Goal: Task Accomplishment & Management: Use online tool/utility

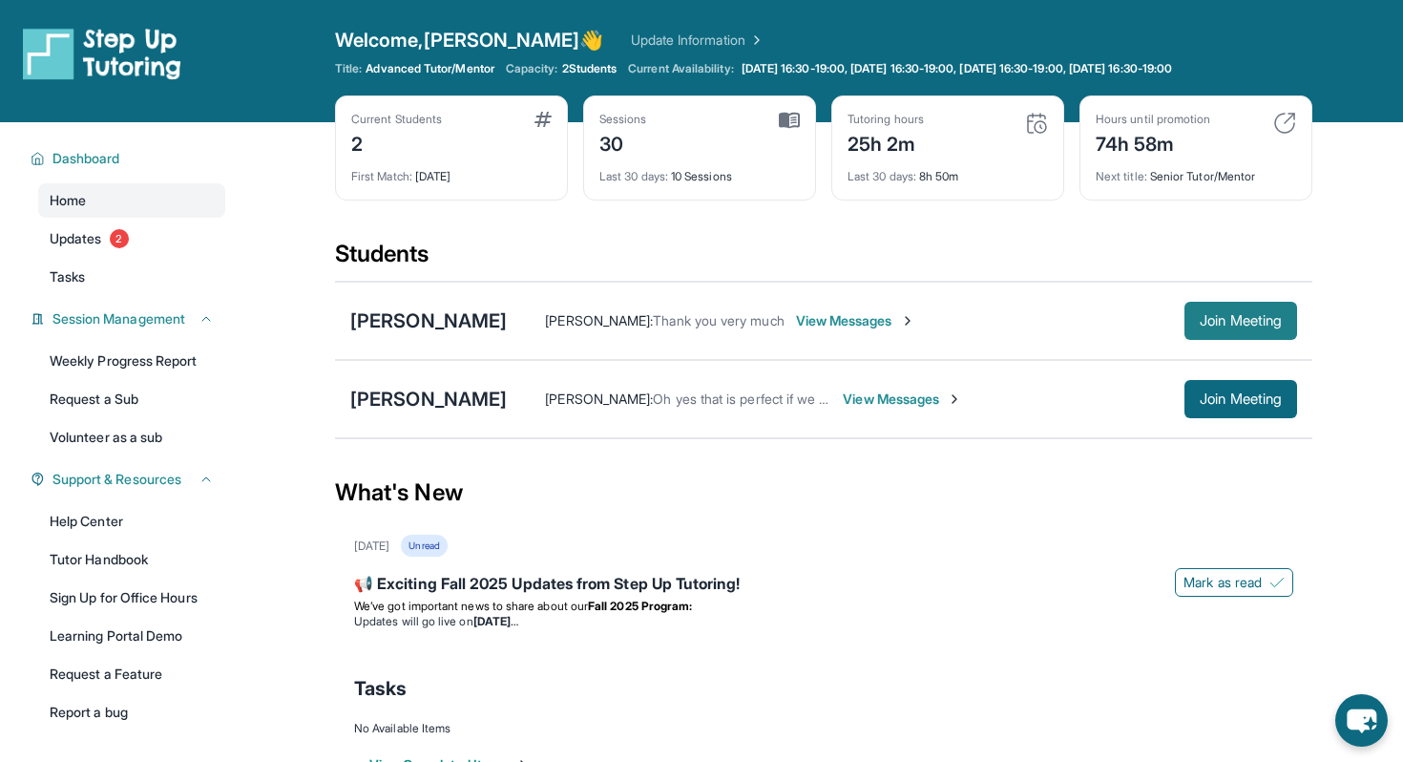
click at [1265, 318] on span "Join Meeting" at bounding box center [1241, 320] width 82 height 11
click at [303, 77] on div "Open sidebar Welcome, [PERSON_NAME] 👋 Update Information Title: Advanced Tutor/…" at bounding box center [701, 61] width 1403 height 122
click at [411, 342] on div "[PERSON_NAME] [PERSON_NAME] : Thank you very much View Messages Join Meeting" at bounding box center [824, 321] width 978 height 78
click at [407, 321] on div "[PERSON_NAME]" at bounding box center [428, 320] width 157 height 27
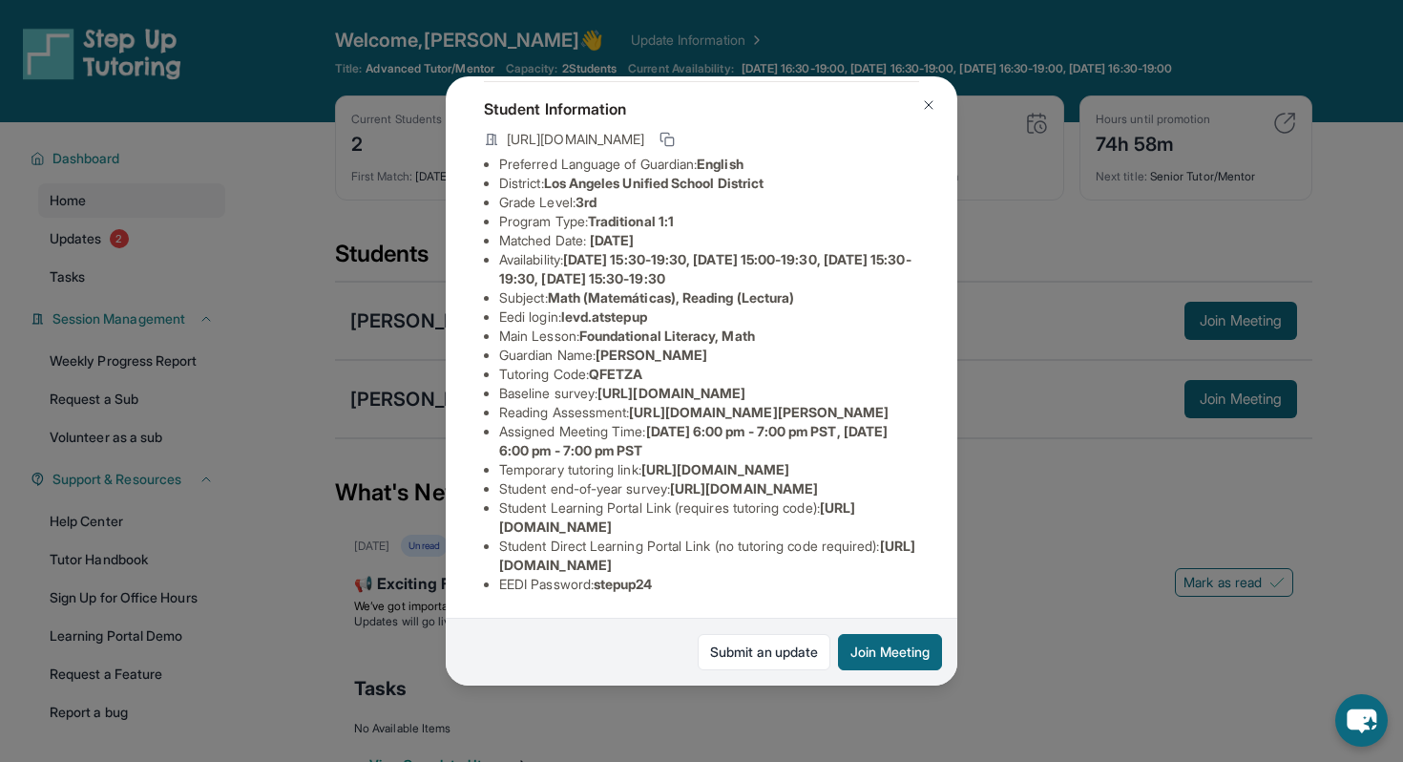
scroll to position [109, 0]
click at [622, 314] on li "Eedi login : levd.atstepup" at bounding box center [709, 316] width 420 height 19
click at [574, 308] on span "levd.atstepup" at bounding box center [604, 316] width 86 height 16
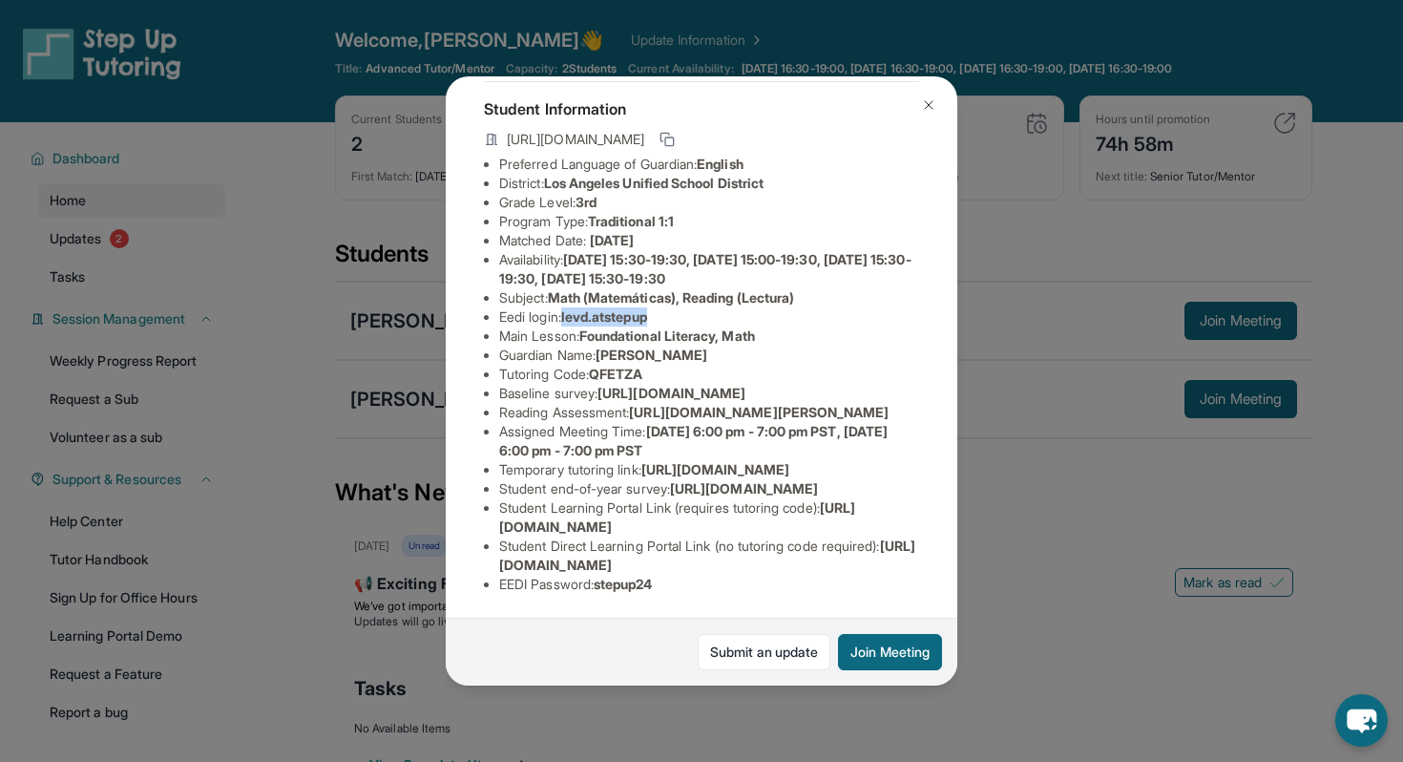
drag, startPoint x: 567, startPoint y: 304, endPoint x: 665, endPoint y: 306, distance: 98.4
click at [665, 307] on li "Eedi login : levd.atstepup" at bounding box center [709, 316] width 420 height 19
copy span "levd.atstepup"
